Goal: Information Seeking & Learning: Find contact information

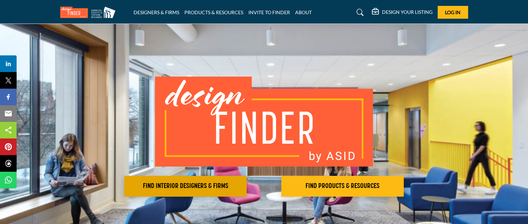
click at [201, 182] on h2 "FIND INTERIOR DESIGNERS & FIRMS" at bounding box center [185, 186] width 118 height 8
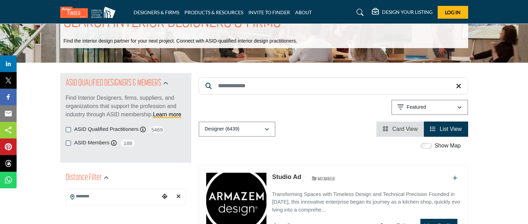
scroll to position [35, 0]
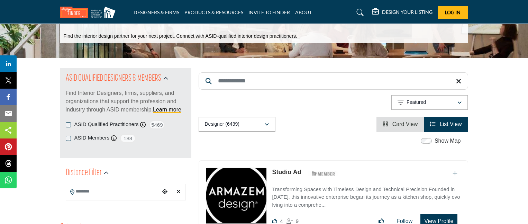
click at [253, 87] on input "Search Keyword" at bounding box center [334, 80] width 270 height 17
type input "********"
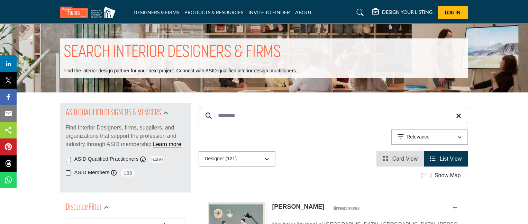
drag, startPoint x: 252, startPoint y: 114, endPoint x: 212, endPoint y: 114, distance: 39.8
click at [212, 114] on input "********" at bounding box center [334, 115] width 270 height 17
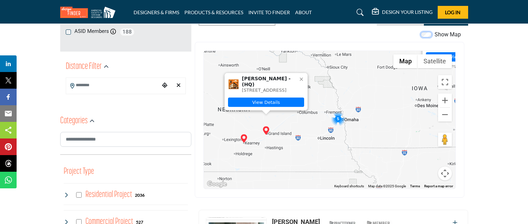
scroll to position [138, 0]
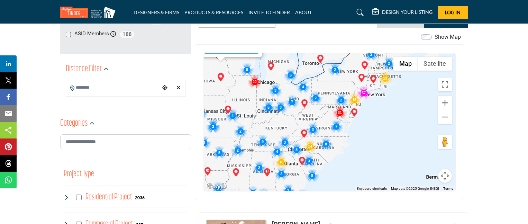
drag, startPoint x: 371, startPoint y: 168, endPoint x: 322, endPoint y: 96, distance: 86.8
click at [322, 96] on div "Christy Hodnefield - (HQ) 7191 21st Ave, 52346-9802, USA View Details" at bounding box center [330, 122] width 252 height 138
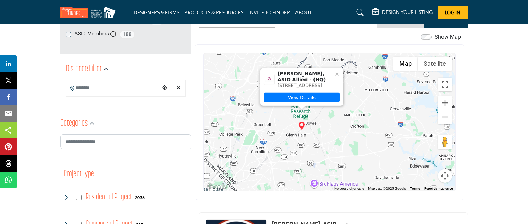
drag, startPoint x: 321, startPoint y: 146, endPoint x: 306, endPoint y: 214, distance: 69.8
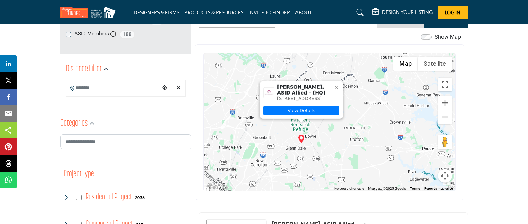
click at [301, 139] on img "Tanya Shanklin, ASID Allied (HQ)" at bounding box center [301, 139] width 8 height 8
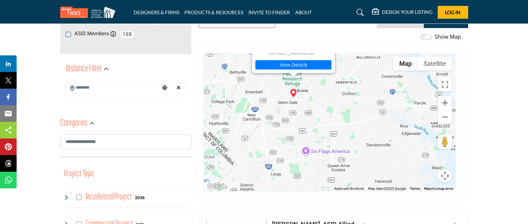
drag, startPoint x: 352, startPoint y: 111, endPoint x: 344, endPoint y: 66, distance: 45.7
click at [344, 66] on div "Katharine Mayer - (HQ) 3135 Briarwood Blvd, 68801-7224, USA View Details Tanya …" at bounding box center [330, 122] width 252 height 138
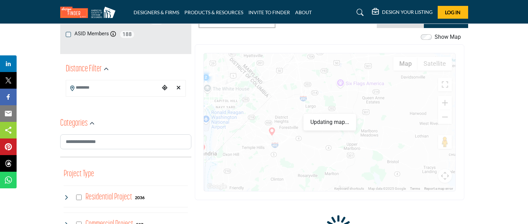
drag, startPoint x: 335, startPoint y: 160, endPoint x: 367, endPoint y: 94, distance: 73.2
click at [369, 92] on div "Katharine Mayer - (HQ) 3135 Briarwood Blvd, 68801-7224, USA View Details Tanya …" at bounding box center [330, 122] width 252 height 138
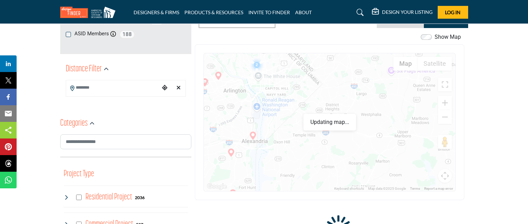
drag, startPoint x: 280, startPoint y: 149, endPoint x: 332, endPoint y: 137, distance: 53.7
click at [332, 137] on div "Katharine Mayer - (HQ) 3135 Briarwood Blvd, 68801-7224, USA View Details Tanya …" at bounding box center [330, 122] width 252 height 138
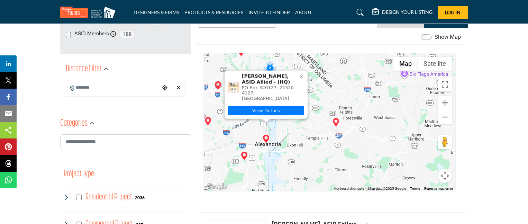
click at [267, 139] on img "Delaine Campbell, ASID Allied (HQ)" at bounding box center [266, 139] width 8 height 8
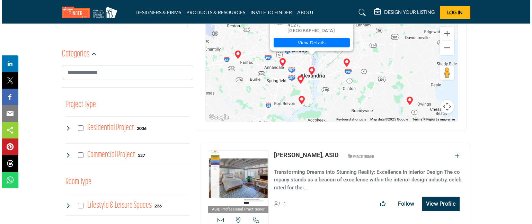
scroll to position [242, 0]
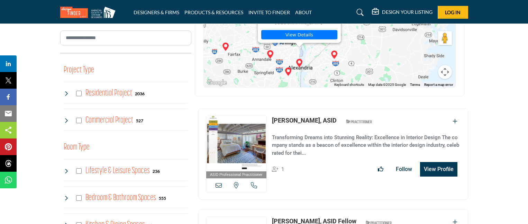
drag, startPoint x: 342, startPoint y: 56, endPoint x: 333, endPoint y: 81, distance: 26.8
click at [333, 81] on div "Katharine Mayer - (HQ) 3135 Briarwood Blvd, 68801-7224, USA View Details Delain…" at bounding box center [330, 18] width 252 height 138
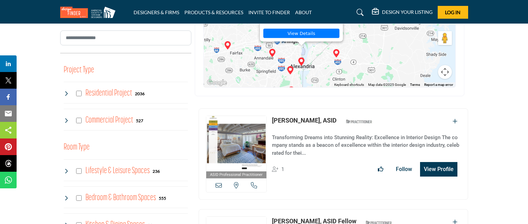
click at [433, 168] on button "View Profile" at bounding box center [438, 169] width 37 height 15
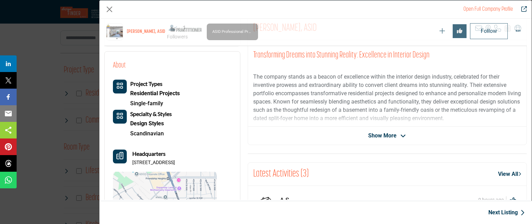
scroll to position [166, 0]
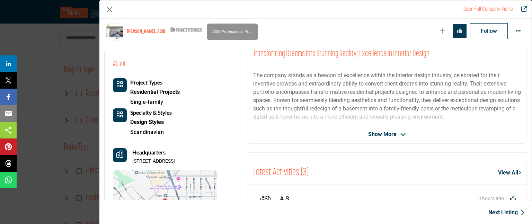
click at [395, 135] on span "Show More" at bounding box center [387, 134] width 38 height 8
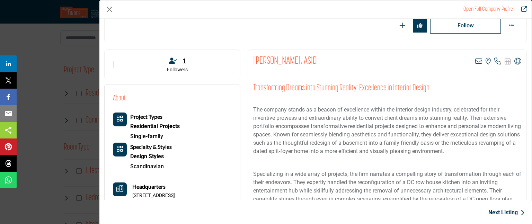
scroll to position [0, 0]
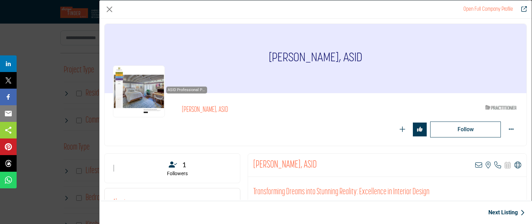
drag, startPoint x: 266, startPoint y: 52, endPoint x: 393, endPoint y: 56, distance: 127.1
click at [393, 56] on div "Cynthia McClure, ASID" at bounding box center [316, 58] width 422 height 69
copy h1 "Cynthia McClure, ASID"
click at [113, 4] on button "Close" at bounding box center [109, 9] width 10 height 10
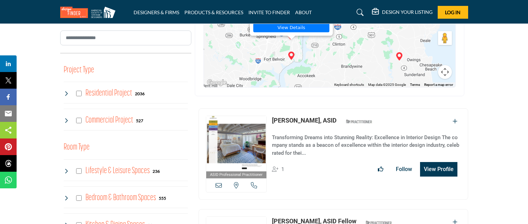
click at [292, 55] on img "Kay Sargent, ASID Fellow (HQ)" at bounding box center [291, 56] width 8 height 8
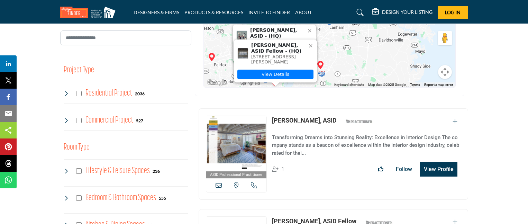
drag, startPoint x: 320, startPoint y: 53, endPoint x: 305, endPoint y: 98, distance: 47.8
click at [313, 43] on icon at bounding box center [311, 46] width 6 height 6
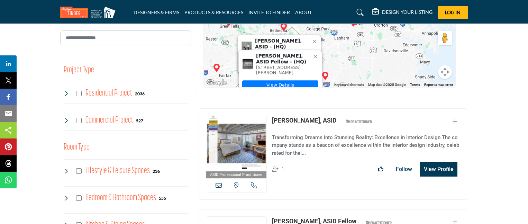
drag, startPoint x: 337, startPoint y: 55, endPoint x: 346, endPoint y: 65, distance: 13.5
click at [346, 65] on div "Katharine Mayer - (HQ) 3135 Briarwood Blvd, 68801-7224, USA View Details Elizab…" at bounding box center [330, 18] width 252 height 138
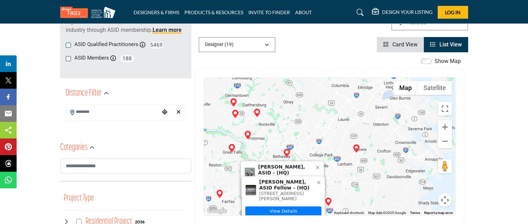
scroll to position [138, 0]
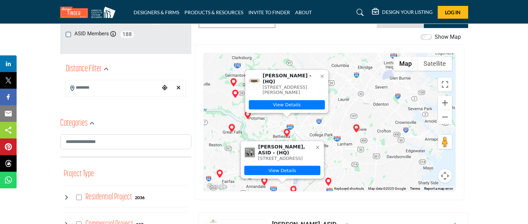
click at [336, 124] on div "Katharine Mayer - (HQ) 3135 Briarwood Blvd, 68801-7224, USA View Details Elizab…" at bounding box center [330, 122] width 252 height 138
click at [318, 145] on icon at bounding box center [318, 148] width 6 height 6
click at [325, 78] on div at bounding box center [322, 76] width 8 height 8
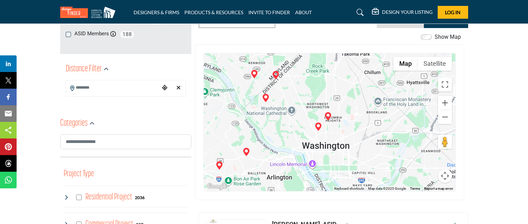
drag, startPoint x: 268, startPoint y: 112, endPoint x: 247, endPoint y: 50, distance: 65.3
click at [247, 50] on div "← Move left → Move right ↑ Move up ↓ Move down + Zoom in - Zoom out Home Jump l…" at bounding box center [330, 122] width 270 height 156
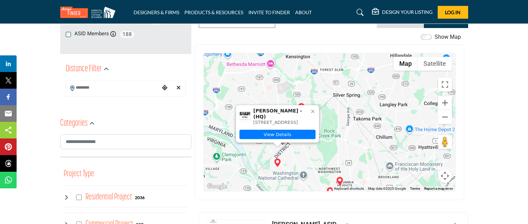
click at [279, 162] on img "Lisa Adams (HQ)" at bounding box center [277, 163] width 8 height 8
click at [258, 132] on link "View Details" at bounding box center [278, 134] width 76 height 9
drag, startPoint x: 311, startPoint y: 109, endPoint x: 315, endPoint y: 110, distance: 3.9
click at [311, 109] on icon at bounding box center [313, 112] width 6 height 6
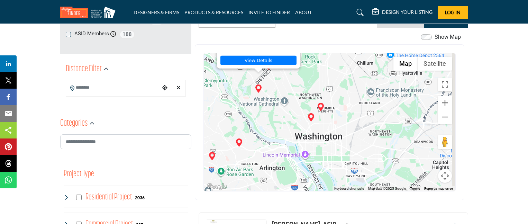
drag, startPoint x: 336, startPoint y: 160, endPoint x: 317, endPoint y: 88, distance: 74.3
click at [317, 88] on div "Katharine Mayer - (HQ) 3135 Briarwood Blvd, 68801-7224, USA View Details Elizab…" at bounding box center [330, 122] width 252 height 138
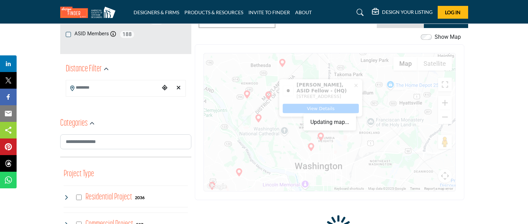
click at [319, 107] on link "View Details" at bounding box center [321, 108] width 76 height 9
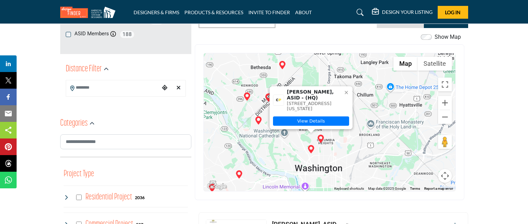
click at [311, 150] on img "Sophie Prevost, ASID (HQ)" at bounding box center [311, 149] width 8 height 8
click at [332, 119] on link "View Details" at bounding box center [311, 120] width 76 height 9
click at [348, 92] on icon at bounding box center [347, 93] width 6 height 6
click at [347, 90] on icon at bounding box center [347, 93] width 6 height 6
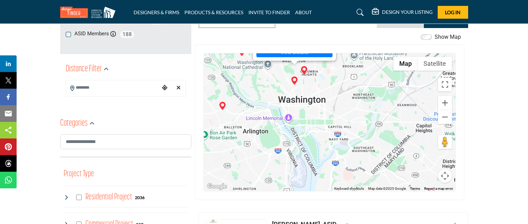
drag, startPoint x: 350, startPoint y: 150, endPoint x: 329, endPoint y: 77, distance: 75.8
click at [329, 77] on div "Katharine Mayer - (HQ) 3135 Briarwood Blvd, 68801-7224, USA View Details Elizab…" at bounding box center [330, 122] width 252 height 138
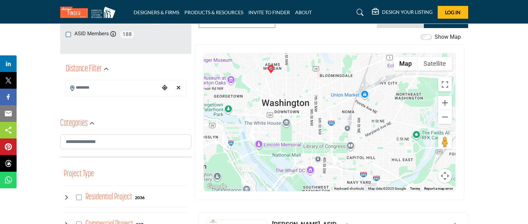
click at [269, 49] on div "Sophie Prevost, ASID - (HQ) 1870 Wyoming Ave NW, 20009-1802, USA View Details" at bounding box center [270, 27] width 83 height 43
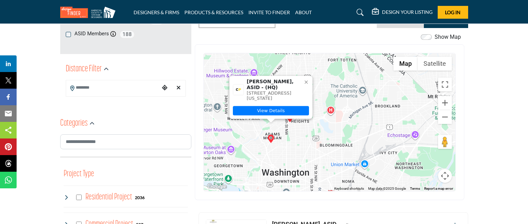
click at [271, 139] on img "Sophie Prevost, ASID (HQ)" at bounding box center [271, 139] width 8 height 8
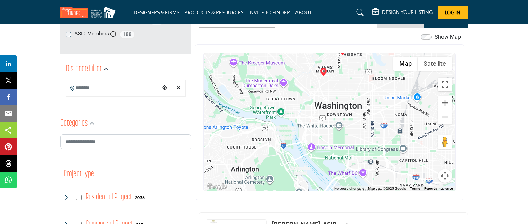
drag, startPoint x: 295, startPoint y: 160, endPoint x: 348, endPoint y: 72, distance: 103.1
click at [348, 72] on div "Katharine Mayer - (HQ) 3135 Briarwood Blvd, 68801-7224, USA View Details Elizab…" at bounding box center [330, 122] width 252 height 138
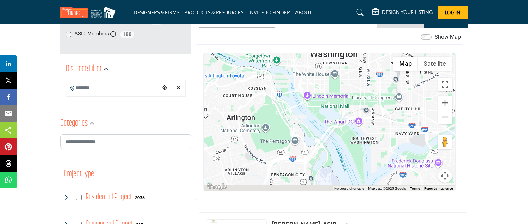
drag, startPoint x: 329, startPoint y: 125, endPoint x: 313, endPoint y: 66, distance: 61.5
click at [313, 66] on div "Katharine Mayer - (HQ) 3135 Briarwood Blvd, 68801-7224, USA View Details Elizab…" at bounding box center [330, 122] width 252 height 138
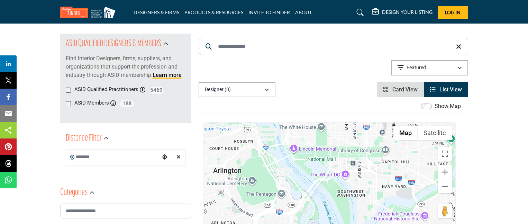
scroll to position [35, 0]
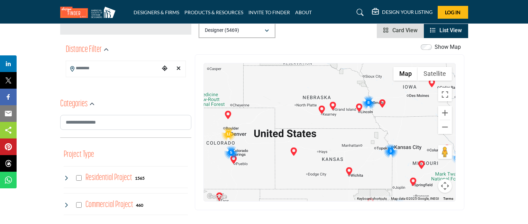
scroll to position [173, 0]
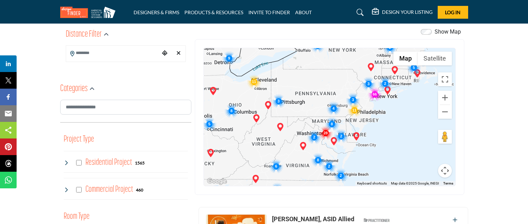
drag, startPoint x: 423, startPoint y: 123, endPoint x: 377, endPoint y: 121, distance: 46.8
click at [377, 121] on div "Wendy Mayes, ASID - (HQ) 519 E Douglas Ave, 67202-3501, USA View Details" at bounding box center [330, 117] width 252 height 138
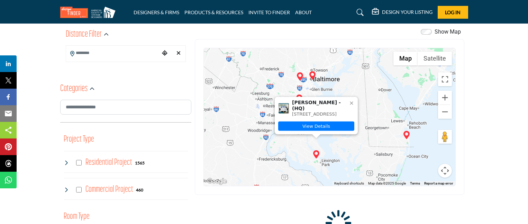
scroll to position [138, 0]
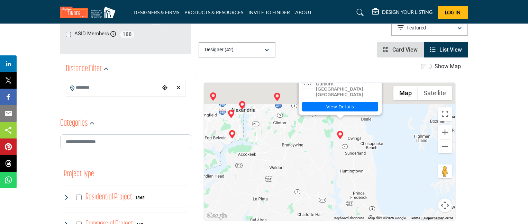
drag, startPoint x: 290, startPoint y: 149, endPoint x: 352, endPoint y: 190, distance: 74.7
click at [352, 190] on div "Kimberly Musser, ASID Allied - (HQ) Dunkirk, MD, USA View Details" at bounding box center [330, 152] width 252 height 138
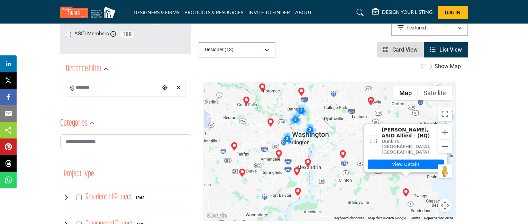
drag, startPoint x: 304, startPoint y: 135, endPoint x: 334, endPoint y: 180, distance: 54.1
click at [334, 180] on div "Kimberly Musser, ASID Allied - (HQ) Dunkirk, MD, USA View Details" at bounding box center [330, 152] width 252 height 138
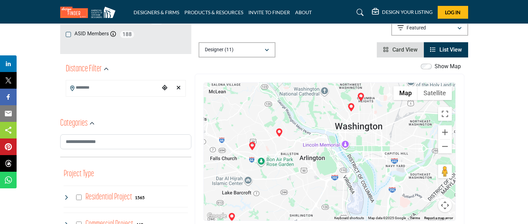
drag, startPoint x: 289, startPoint y: 165, endPoint x: 314, endPoint y: 69, distance: 99.2
click at [314, 69] on div "Show Map Map is currently hidden. Toggle the switch above to show the map. ← Mo…" at bounding box center [330, 145] width 270 height 167
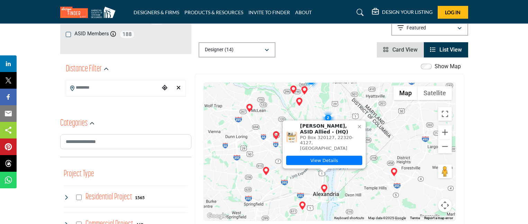
click at [324, 188] on img "Delaine Campbell, ASID Allied (HQ)" at bounding box center [324, 188] width 8 height 8
click at [343, 157] on link "View Details" at bounding box center [324, 160] width 76 height 9
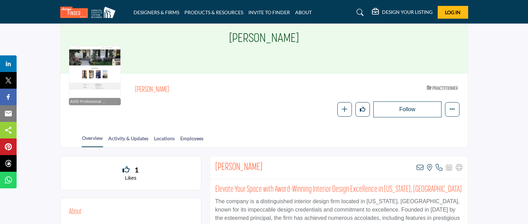
scroll to position [35, 0]
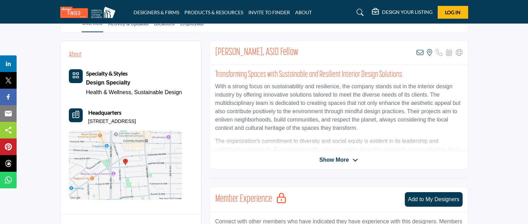
scroll to position [173, 0]
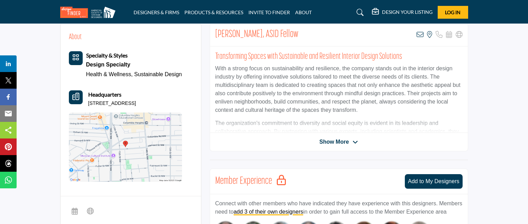
click at [329, 141] on span "Show More" at bounding box center [333, 142] width 29 height 8
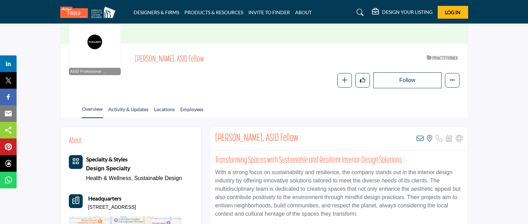
scroll to position [0, 0]
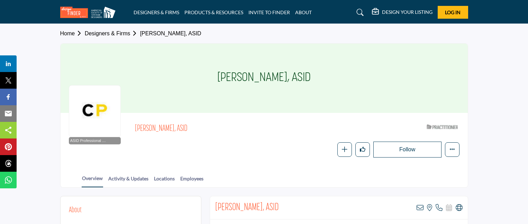
drag, startPoint x: 217, startPoint y: 72, endPoint x: 325, endPoint y: 69, distance: 108.4
click at [326, 68] on div "[PERSON_NAME], ASID" at bounding box center [264, 78] width 407 height 69
copy h1 "[PERSON_NAME], ASID"
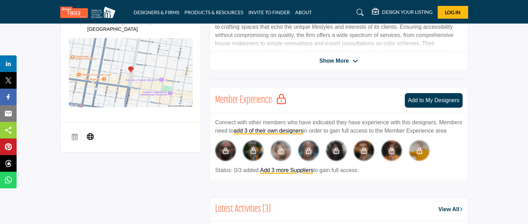
scroll to position [138, 0]
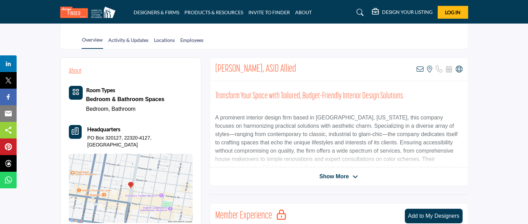
click at [349, 177] on span "Show More" at bounding box center [338, 176] width 39 height 8
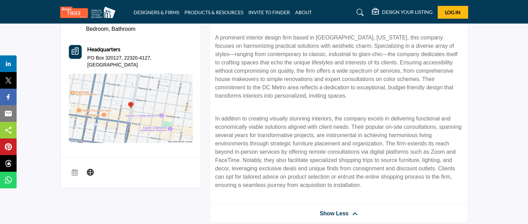
scroll to position [0, 0]
